Goal: Information Seeking & Learning: Check status

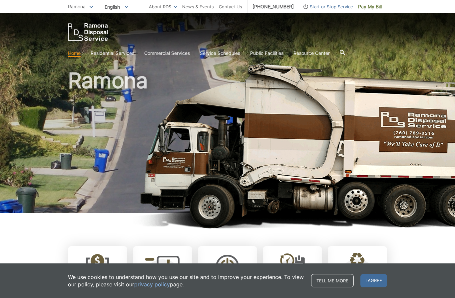
scroll to position [1, 0]
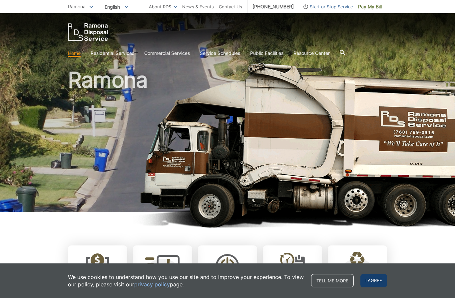
click at [373, 281] on span "I agree" at bounding box center [373, 280] width 27 height 13
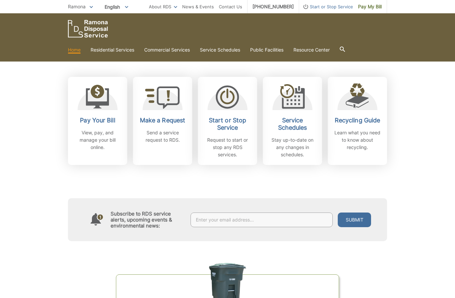
scroll to position [168, 0]
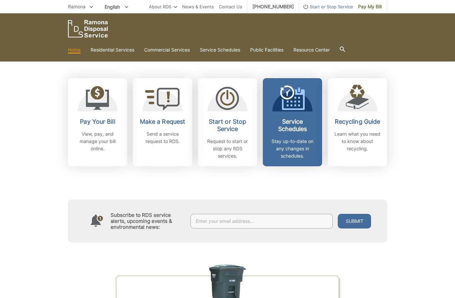
click at [294, 116] on link "Service Schedules Stay up-to-date on any changes in schedules." at bounding box center [292, 122] width 59 height 88
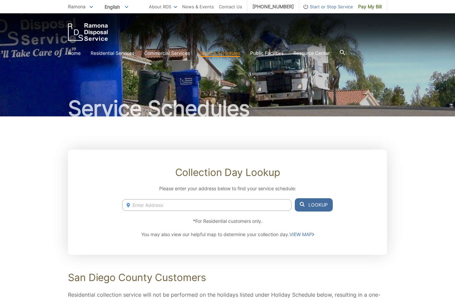
click at [208, 200] on input "Enter Address" at bounding box center [206, 205] width 169 height 12
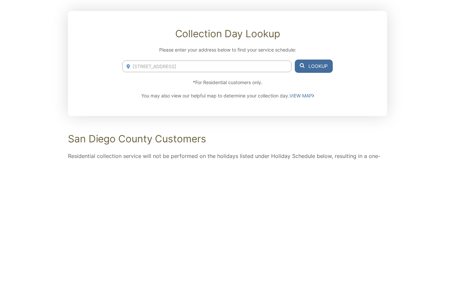
click at [316, 198] on button "Lookup" at bounding box center [314, 204] width 38 height 13
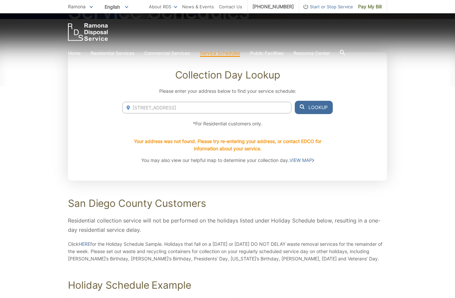
scroll to position [97, 0]
click at [302, 164] on link "VIEW MAP" at bounding box center [301, 160] width 25 height 7
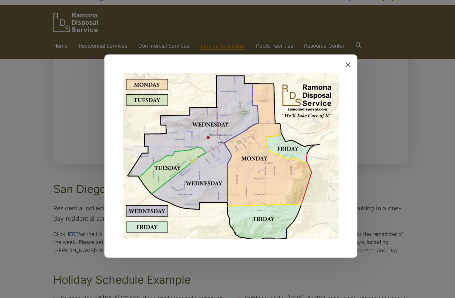
scroll to position [127, 0]
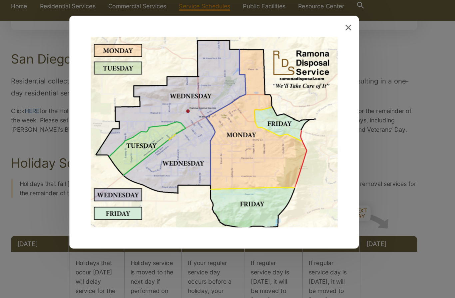
click at [331, 65] on icon at bounding box center [333, 67] width 5 height 5
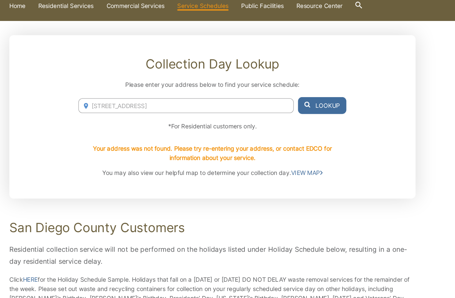
scroll to position [78, 0]
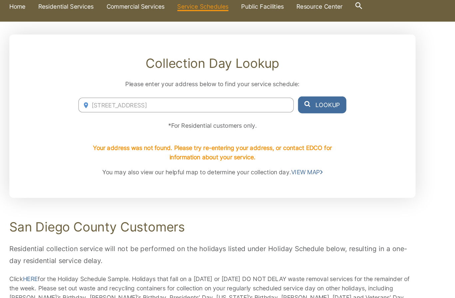
click at [172, 122] on input "1075 Barona road" at bounding box center [206, 128] width 169 height 12
type input "1075 Barona road lakeside ca 92040"
click at [295, 121] on button "Lookup" at bounding box center [314, 127] width 38 height 13
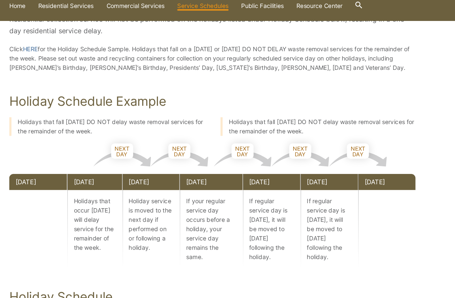
scroll to position [276, 0]
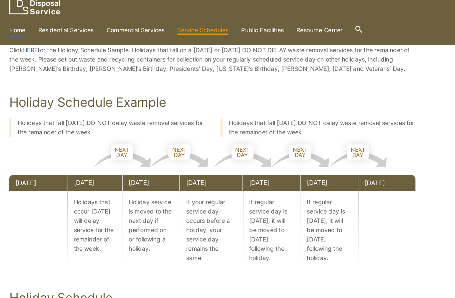
click at [68, 46] on link "Home" at bounding box center [74, 49] width 13 height 7
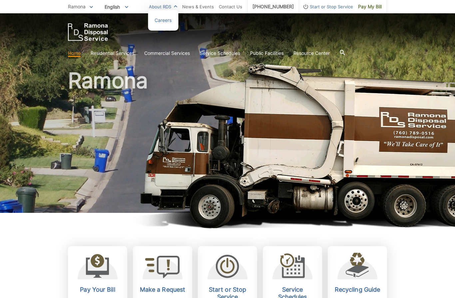
click at [177, 9] on link "About RDS" at bounding box center [163, 6] width 28 height 7
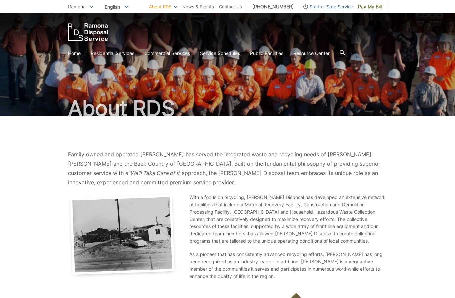
click at [91, 36] on img "EDCD logo. Return to the homepage." at bounding box center [88, 32] width 40 height 18
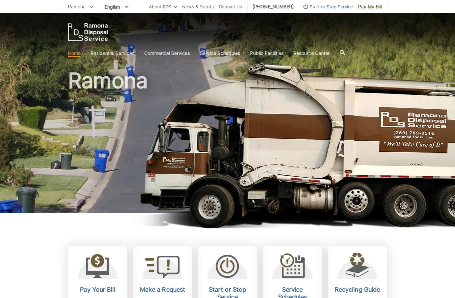
click at [268, 192] on h1 "Ramona" at bounding box center [227, 143] width 319 height 146
click at [368, 11] on link "Pay My Bill" at bounding box center [370, 6] width 34 height 13
